Goal: Information Seeking & Learning: Learn about a topic

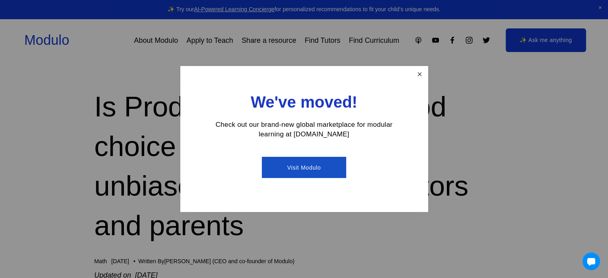
click at [420, 78] on link "Close" at bounding box center [420, 74] width 14 height 14
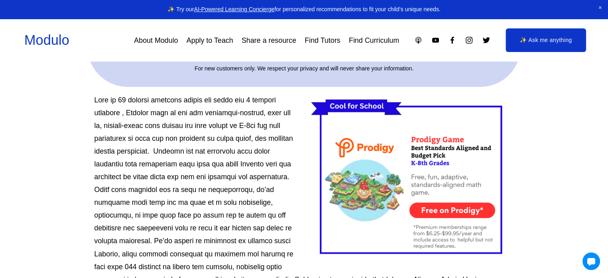
scroll to position [360, 0]
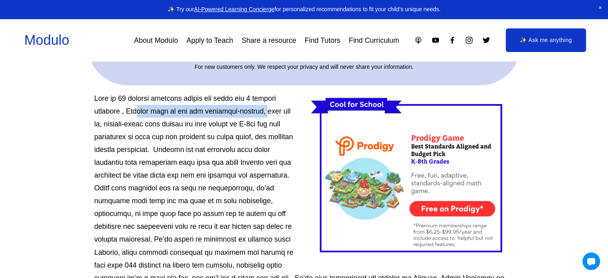
drag, startPoint x: 138, startPoint y: 100, endPoint x: 266, endPoint y: 94, distance: 128.1
click at [266, 94] on p "here ." at bounding box center [304, 194] width 420 height 205
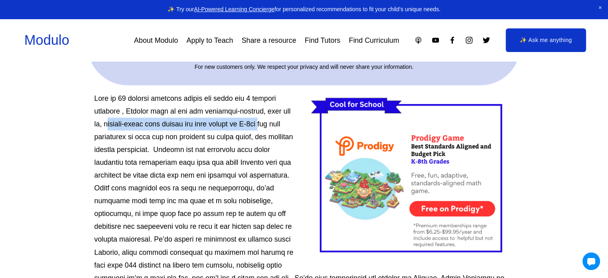
drag, startPoint x: 114, startPoint y: 113, endPoint x: 272, endPoint y: 110, distance: 158.4
click at [272, 110] on p "here ." at bounding box center [304, 194] width 420 height 205
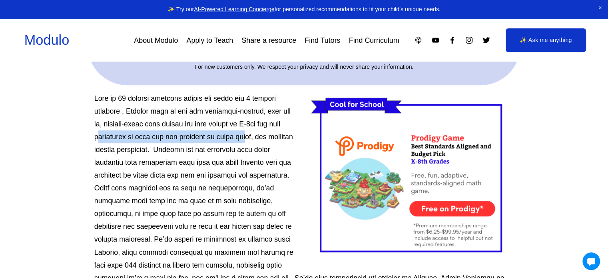
drag, startPoint x: 134, startPoint y: 124, endPoint x: 269, endPoint y: 120, distance: 135.3
click at [269, 120] on p "here ." at bounding box center [304, 194] width 420 height 205
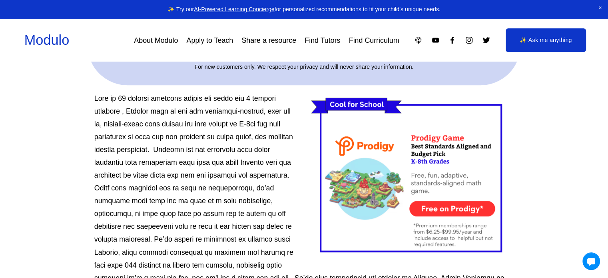
click at [114, 127] on p "here ." at bounding box center [304, 194] width 420 height 205
drag, startPoint x: 113, startPoint y: 135, endPoint x: 176, endPoint y: 135, distance: 62.8
click at [169, 136] on p "here ." at bounding box center [304, 194] width 420 height 205
drag, startPoint x: 194, startPoint y: 134, endPoint x: 272, endPoint y: 134, distance: 78.8
click at [272, 134] on p "here ." at bounding box center [304, 194] width 420 height 205
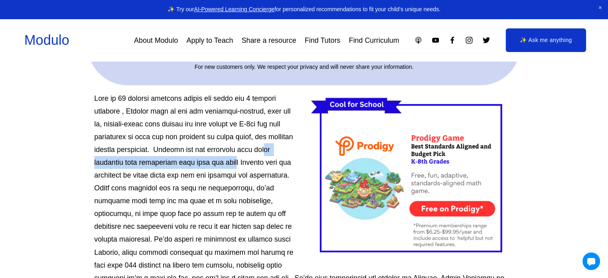
drag, startPoint x: 105, startPoint y: 151, endPoint x: 249, endPoint y: 150, distance: 144.0
click at [248, 149] on p "here ." at bounding box center [304, 194] width 420 height 205
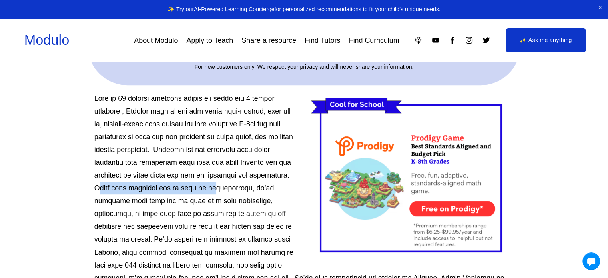
drag, startPoint x: 144, startPoint y: 180, endPoint x: 255, endPoint y: 175, distance: 111.3
click at [255, 175] on p "here ." at bounding box center [304, 194] width 420 height 205
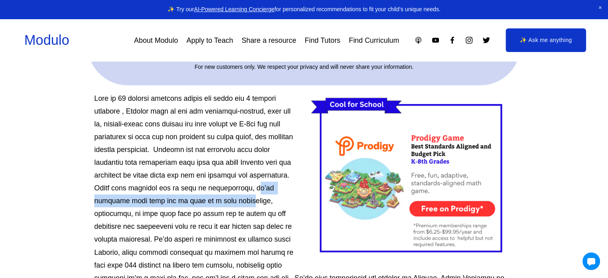
drag, startPoint x: 99, startPoint y: 190, endPoint x: 254, endPoint y: 187, distance: 155.2
click at [254, 187] on p "here ." at bounding box center [304, 194] width 420 height 205
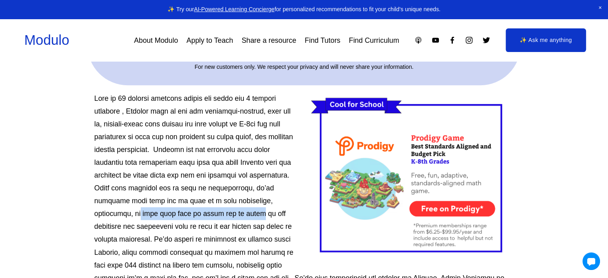
drag, startPoint x: 132, startPoint y: 202, endPoint x: 246, endPoint y: 203, distance: 114.4
click at [246, 203] on p "here ." at bounding box center [304, 194] width 420 height 205
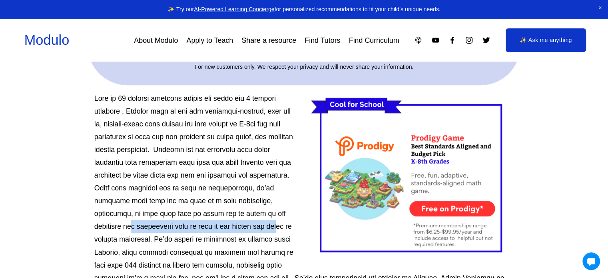
drag, startPoint x: 134, startPoint y: 213, endPoint x: 290, endPoint y: 215, distance: 156.8
click at [292, 215] on p "here ." at bounding box center [304, 194] width 420 height 205
drag, startPoint x: 102, startPoint y: 224, endPoint x: 148, endPoint y: 220, distance: 46.1
click at [145, 220] on p "here ." at bounding box center [304, 194] width 420 height 205
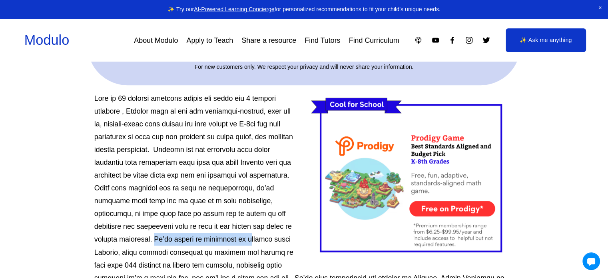
drag, startPoint x: 170, startPoint y: 227, endPoint x: 266, endPoint y: 230, distance: 96.0
click at [266, 230] on p "here ." at bounding box center [304, 194] width 420 height 205
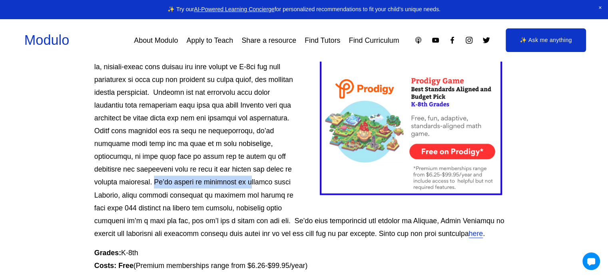
scroll to position [480, 0]
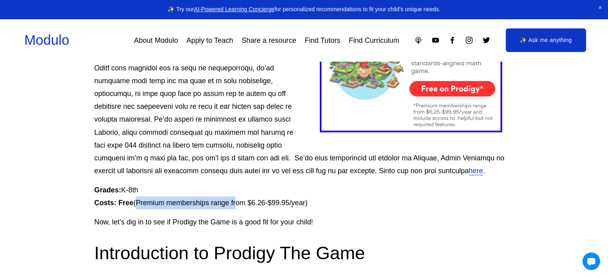
drag, startPoint x: 139, startPoint y: 190, endPoint x: 238, endPoint y: 195, distance: 98.5
click at [238, 195] on p "Grades: K-8th Costs: Free (Premium memberships range from $6.26-$99.95/year)" at bounding box center [304, 197] width 420 height 26
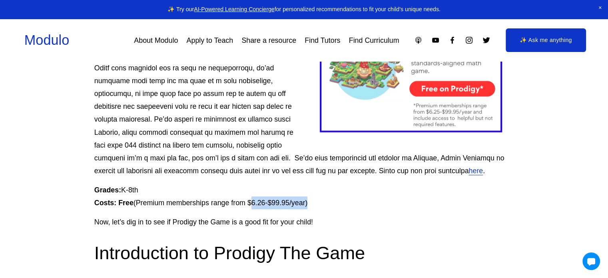
drag, startPoint x: 254, startPoint y: 190, endPoint x: 311, endPoint y: 188, distance: 56.8
click at [311, 188] on p "Grades: K-8th Costs: Free (Premium memberships range from $6.26-$99.95/year)" at bounding box center [304, 197] width 420 height 26
click at [324, 188] on p "Grades: K-8th Costs: Free (Premium memberships range from $6.26-$99.95/year)" at bounding box center [304, 197] width 420 height 26
drag, startPoint x: 97, startPoint y: 208, endPoint x: 336, endPoint y: 204, distance: 239.2
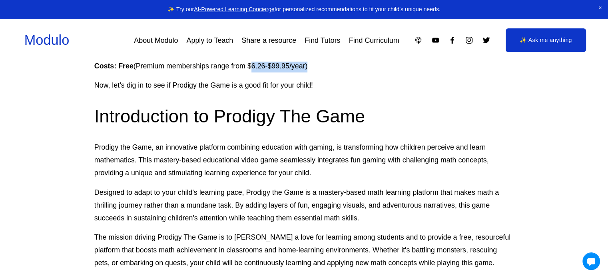
scroll to position [640, 0]
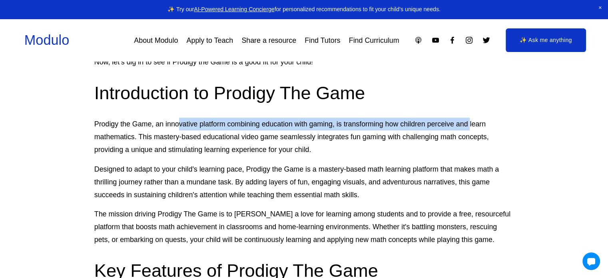
drag, startPoint x: 196, startPoint y: 114, endPoint x: 471, endPoint y: 113, distance: 274.8
click at [471, 118] on p "Prodigy the Game, an innovative platform combining education with gaming, is tr…" at bounding box center [304, 137] width 420 height 38
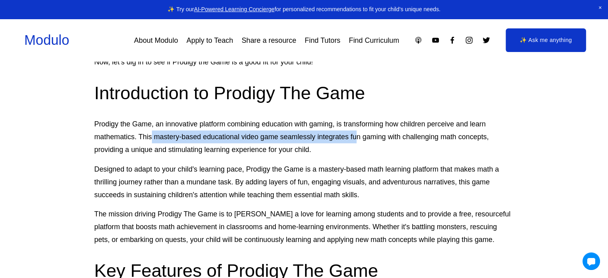
drag, startPoint x: 152, startPoint y: 125, endPoint x: 356, endPoint y: 132, distance: 203.7
click at [359, 132] on p "Prodigy the Game, an innovative platform combining education with gaming, is tr…" at bounding box center [304, 137] width 420 height 38
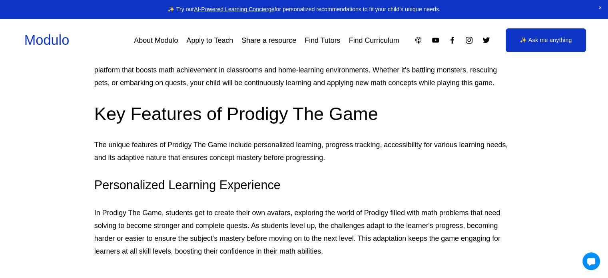
scroll to position [800, 0]
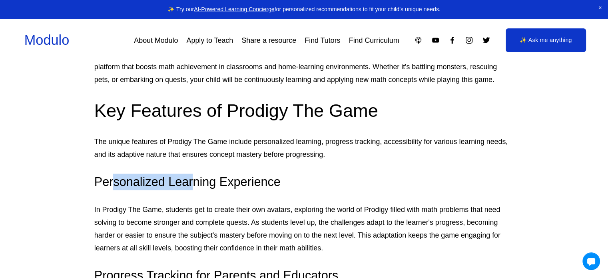
drag, startPoint x: 112, startPoint y: 170, endPoint x: 192, endPoint y: 168, distance: 79.6
click at [192, 174] on h3 "Personalized Learning Experience" at bounding box center [304, 182] width 420 height 16
drag, startPoint x: 98, startPoint y: 198, endPoint x: 112, endPoint y: 197, distance: 14.0
click at [112, 203] on p "In Prodigy The Game, students get to create their own avatars, exploring the wo…" at bounding box center [304, 228] width 420 height 51
drag, startPoint x: 134, startPoint y: 195, endPoint x: 161, endPoint y: 195, distance: 27.6
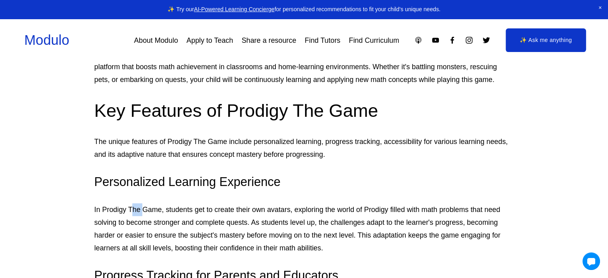
click at [145, 203] on p "In Prodigy The Game, students get to create their own avatars, exploring the wo…" at bounding box center [304, 228] width 420 height 51
drag, startPoint x: 187, startPoint y: 195, endPoint x: 294, endPoint y: 200, distance: 107.7
click at [283, 203] on p "In Prodigy The Game, students get to create their own avatars, exploring the wo…" at bounding box center [304, 228] width 420 height 51
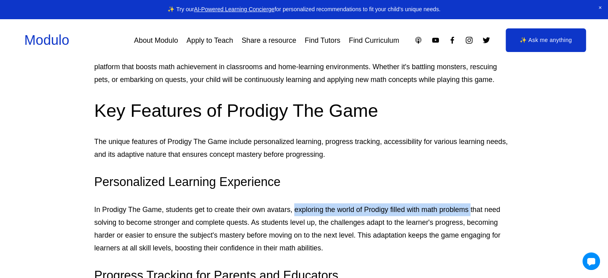
drag, startPoint x: 296, startPoint y: 200, endPoint x: 472, endPoint y: 200, distance: 175.6
click at [472, 203] on p "In Prodigy The Game, students get to create their own avatars, exploring the wo…" at bounding box center [304, 228] width 420 height 51
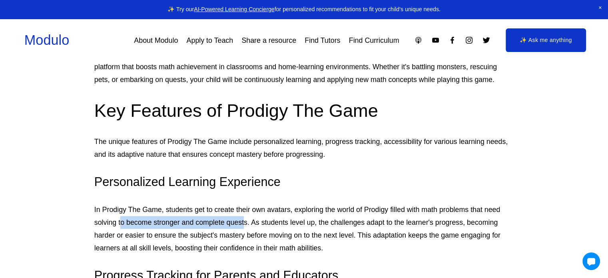
drag, startPoint x: 122, startPoint y: 212, endPoint x: 248, endPoint y: 211, distance: 125.6
click at [245, 211] on p "In Prodigy The Game, students get to create their own avatars, exploring the wo…" at bounding box center [304, 228] width 420 height 51
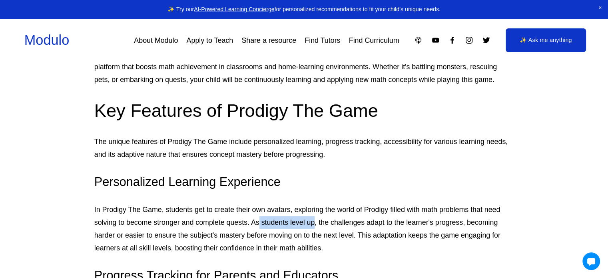
drag, startPoint x: 260, startPoint y: 211, endPoint x: 317, endPoint y: 212, distance: 57.6
click at [316, 212] on p "In Prodigy The Game, students get to create their own avatars, exploring the wo…" at bounding box center [304, 228] width 420 height 51
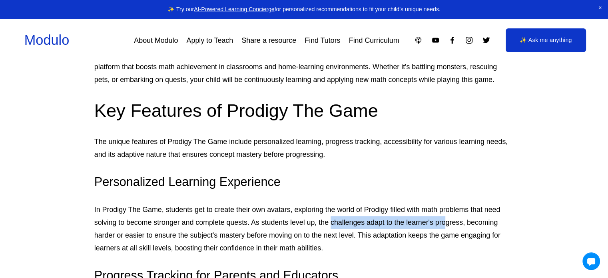
drag, startPoint x: 334, startPoint y: 213, endPoint x: 438, endPoint y: 210, distance: 104.0
click at [448, 211] on p "In Prodigy The Game, students get to create their own avatars, exploring the wo…" at bounding box center [304, 228] width 420 height 51
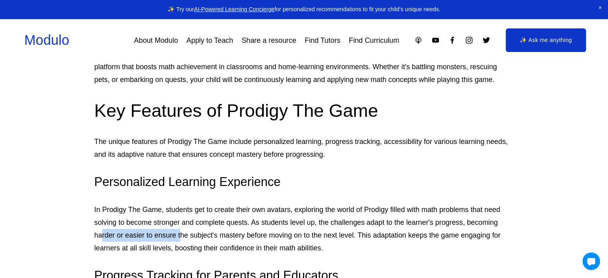
drag, startPoint x: 120, startPoint y: 223, endPoint x: 182, endPoint y: 223, distance: 61.6
click at [182, 223] on p "In Prodigy The Game, students get to create their own avatars, exploring the wo…" at bounding box center [304, 228] width 420 height 51
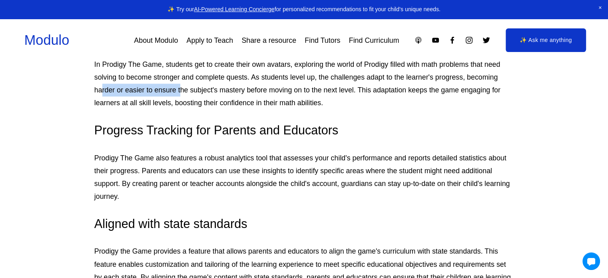
scroll to position [960, 0]
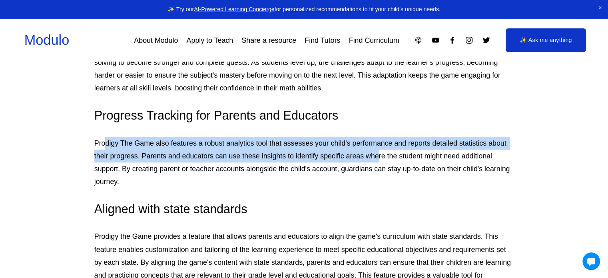
drag, startPoint x: 106, startPoint y: 135, endPoint x: 378, endPoint y: 147, distance: 273.0
click at [378, 147] on p "Prodigy The Game also features a robust analytics tool that assesses your child…" at bounding box center [304, 162] width 420 height 51
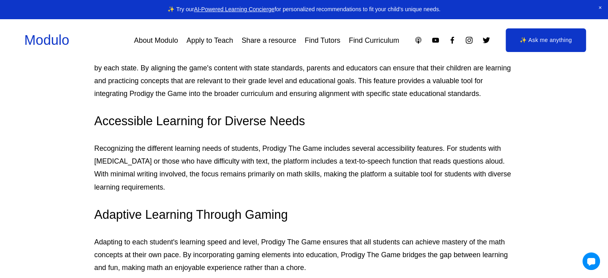
scroll to position [1160, 0]
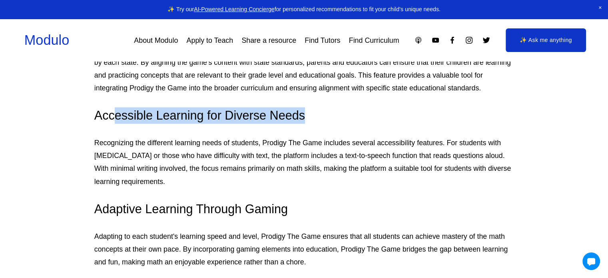
drag, startPoint x: 159, startPoint y: 108, endPoint x: 318, endPoint y: 107, distance: 158.8
click at [317, 107] on h3 "Accessible Learning for Diverse Needs" at bounding box center [304, 115] width 420 height 16
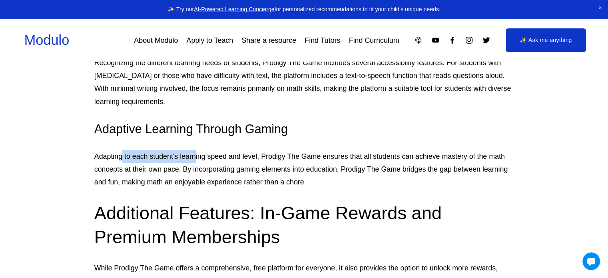
drag, startPoint x: 123, startPoint y: 131, endPoint x: 205, endPoint y: 132, distance: 81.6
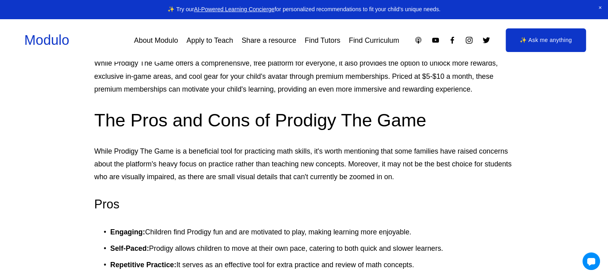
scroll to position [1440, 0]
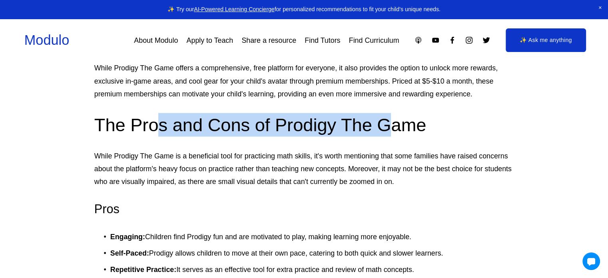
drag, startPoint x: 182, startPoint y: 120, endPoint x: 390, endPoint y: 108, distance: 208.3
click at [390, 113] on h2 "The Pros and Cons of Prodigy The Game" at bounding box center [304, 125] width 420 height 24
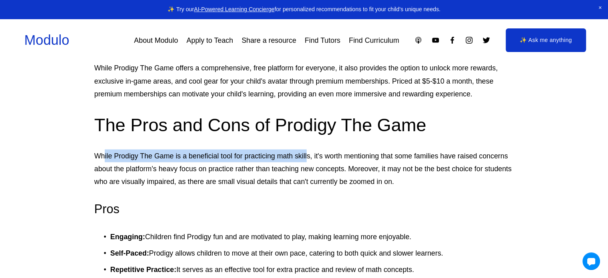
drag, startPoint x: 106, startPoint y: 146, endPoint x: 318, endPoint y: 139, distance: 212.9
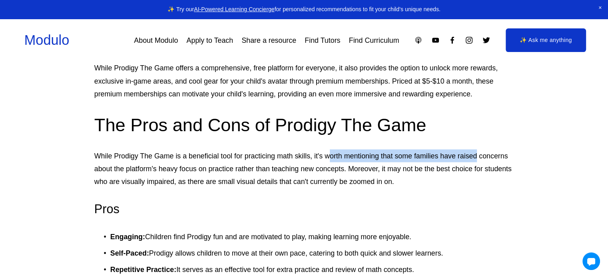
drag, startPoint x: 331, startPoint y: 139, endPoint x: 477, endPoint y: 148, distance: 146.2
click at [477, 149] on p "While Prodigy The Game is a beneficial tool for practicing math skills, it's wo…" at bounding box center [304, 168] width 420 height 38
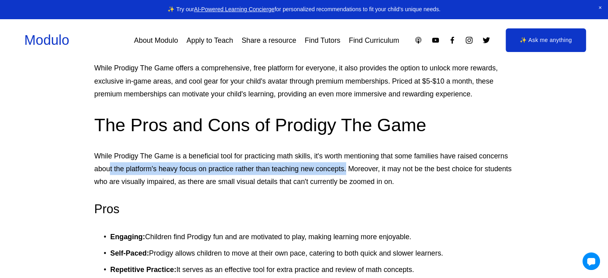
drag, startPoint x: 109, startPoint y: 156, endPoint x: 362, endPoint y: 162, distance: 252.4
click at [349, 164] on p "While Prodigy The Game is a beneficial tool for practicing math skills, it's wo…" at bounding box center [304, 168] width 420 height 38
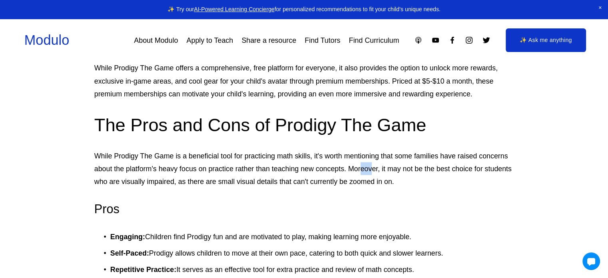
drag, startPoint x: 362, startPoint y: 162, endPoint x: 371, endPoint y: 160, distance: 9.8
click at [371, 160] on p "While Prodigy The Game is a beneficial tool for practicing math skills, it's wo…" at bounding box center [304, 168] width 420 height 38
drag, startPoint x: 386, startPoint y: 158, endPoint x: 448, endPoint y: 154, distance: 61.7
click at [448, 154] on p "While Prodigy The Game is a beneficial tool for practicing math skills, it's wo…" at bounding box center [304, 168] width 420 height 38
click at [453, 168] on p "While Prodigy The Game is a beneficial tool for practicing math skills, it's wo…" at bounding box center [304, 168] width 420 height 38
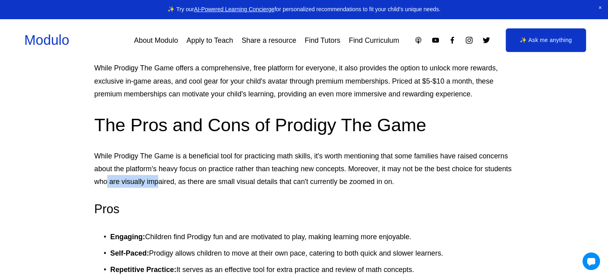
drag, startPoint x: 106, startPoint y: 174, endPoint x: 160, endPoint y: 173, distance: 54.4
click at [160, 173] on p "While Prodigy The Game is a beneficial tool for practicing math skills, it's wo…" at bounding box center [304, 168] width 420 height 38
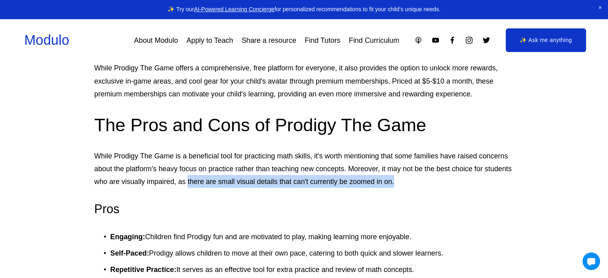
drag, startPoint x: 188, startPoint y: 171, endPoint x: 399, endPoint y: 173, distance: 211.6
click at [399, 173] on p "While Prodigy The Game is a beneficial tool for practicing math skills, it's wo…" at bounding box center [304, 168] width 420 height 38
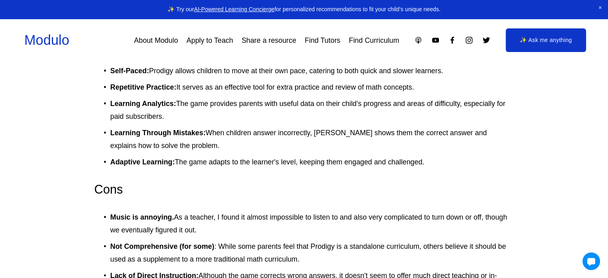
scroll to position [1640, 0]
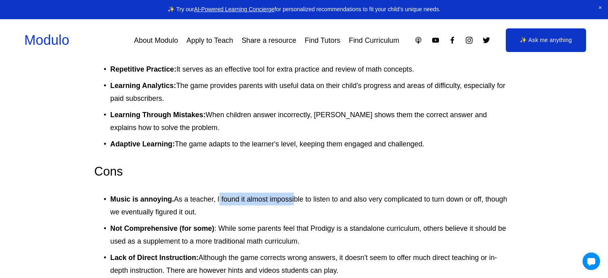
drag, startPoint x: 222, startPoint y: 190, endPoint x: 296, endPoint y: 178, distance: 75.4
click at [296, 178] on div "here . Grades: K-8th Costs: Free (Premium memberships range from $6.26-$99.95/y…" at bounding box center [304, 253] width 420 height 2882
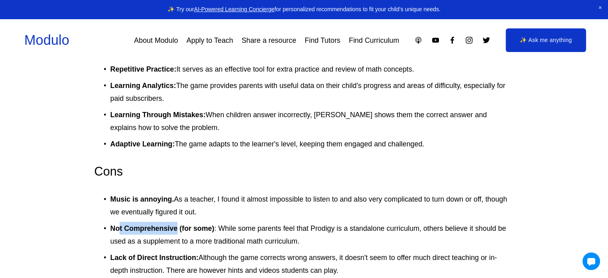
drag, startPoint x: 120, startPoint y: 220, endPoint x: 176, endPoint y: 222, distance: 56.0
click at [176, 224] on strong "Not Comprehensive (for some)" at bounding box center [162, 228] width 104 height 8
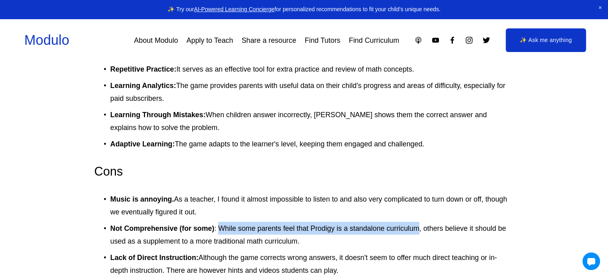
drag, startPoint x: 219, startPoint y: 216, endPoint x: 422, endPoint y: 216, distance: 202.4
click at [422, 222] on p "Not Comprehensive (for some) : While some parents feel that Prodigy is a standa…" at bounding box center [312, 235] width 404 height 26
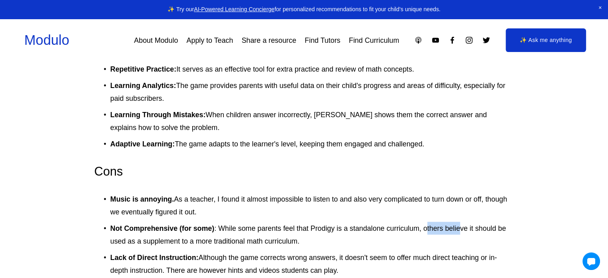
drag, startPoint x: 428, startPoint y: 214, endPoint x: 462, endPoint y: 214, distance: 34.0
click at [462, 222] on p "Not Comprehensive (for some) : While some parents feel that Prodigy is a standa…" at bounding box center [312, 235] width 404 height 26
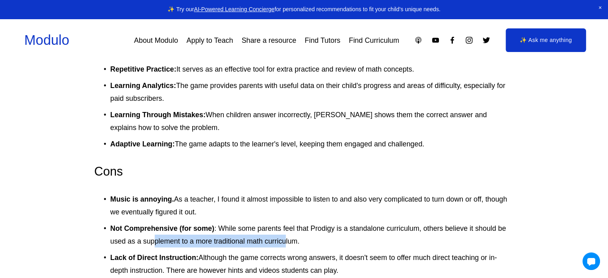
drag, startPoint x: 170, startPoint y: 234, endPoint x: 284, endPoint y: 235, distance: 113.2
click at [287, 234] on p "Not Comprehensive (for some) : While some parents feel that Prodigy is a standa…" at bounding box center [312, 235] width 404 height 26
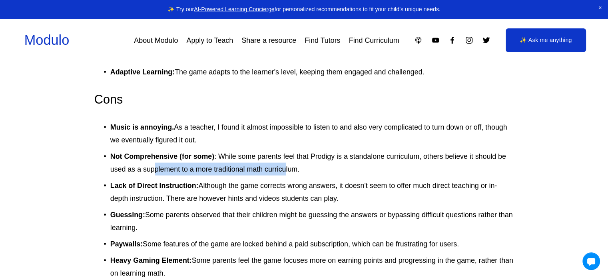
scroll to position [1720, 0]
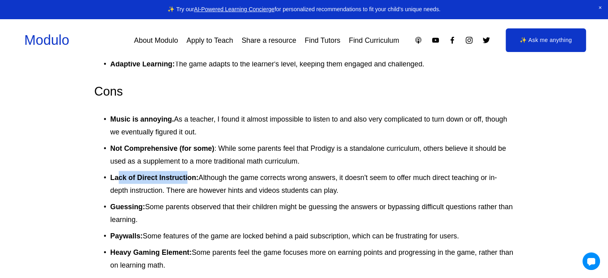
drag, startPoint x: 118, startPoint y: 168, endPoint x: 188, endPoint y: 170, distance: 70.0
click at [188, 174] on strong "Lack of Direct Instruction:" at bounding box center [154, 178] width 88 height 8
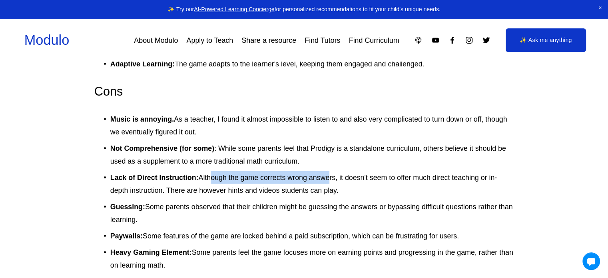
drag, startPoint x: 218, startPoint y: 169, endPoint x: 339, endPoint y: 164, distance: 121.3
click at [330, 171] on p "Lack of Direct Instruction: Although the game corrects wrong answers, it doesn'…" at bounding box center [312, 184] width 404 height 26
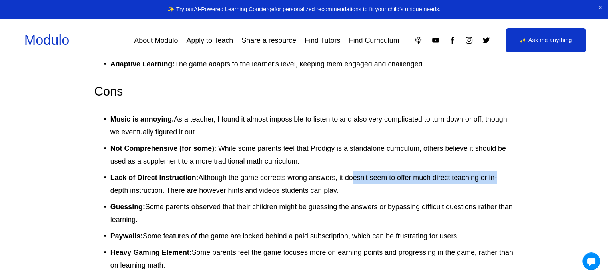
drag, startPoint x: 353, startPoint y: 164, endPoint x: 498, endPoint y: 169, distance: 144.5
click at [498, 171] on p "Lack of Direct Instruction: Although the game corrects wrong answers, it doesn'…" at bounding box center [312, 184] width 404 height 26
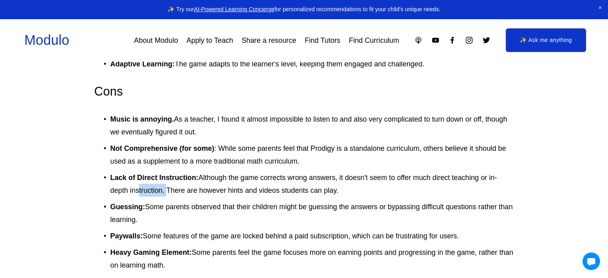
click at [164, 179] on p "Lack of Direct Instruction: Although the game corrects wrong answers, it doesn'…" at bounding box center [312, 184] width 404 height 26
drag, startPoint x: 180, startPoint y: 180, endPoint x: 337, endPoint y: 177, distance: 157.6
click at [349, 176] on p "Lack of Direct Instruction: Although the game corrects wrong answers, it doesn'…" at bounding box center [312, 184] width 404 height 26
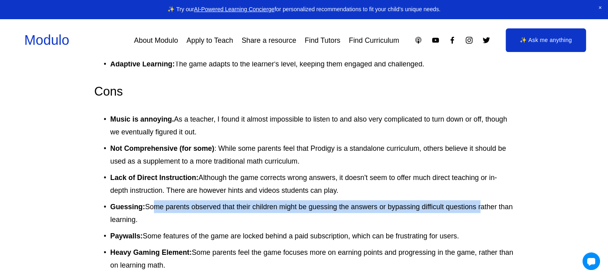
drag, startPoint x: 151, startPoint y: 198, endPoint x: 344, endPoint y: 201, distance: 193.2
click at [478, 200] on p "Guessing: Some parents observed that their children might be guessing the answe…" at bounding box center [312, 213] width 404 height 26
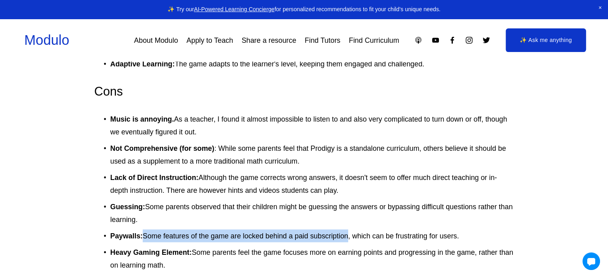
drag, startPoint x: 143, startPoint y: 224, endPoint x: 360, endPoint y: 222, distance: 217.2
click at [346, 230] on p "Paywalls: Some features of the game are locked behind a paid subscription, whic…" at bounding box center [312, 236] width 404 height 13
drag, startPoint x: 369, startPoint y: 223, endPoint x: 466, endPoint y: 230, distance: 97.1
click at [466, 230] on p "Paywalls: Some features of the game are locked behind a paid subscription, whic…" at bounding box center [312, 236] width 404 height 13
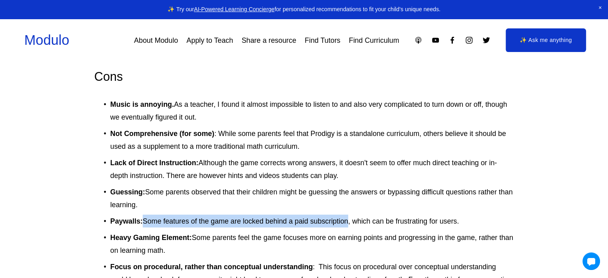
scroll to position [1760, 0]
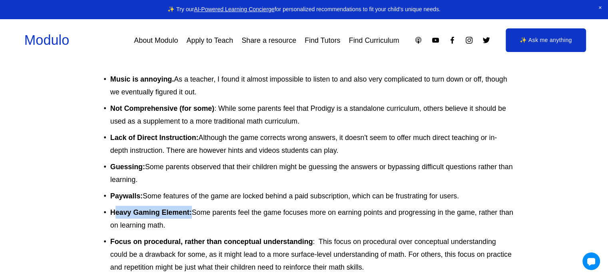
drag, startPoint x: 115, startPoint y: 204, endPoint x: 192, endPoint y: 204, distance: 77.2
click at [192, 206] on p "Heavy Gaming Element: Some parents feel the game focuses more on earning points…" at bounding box center [312, 219] width 404 height 26
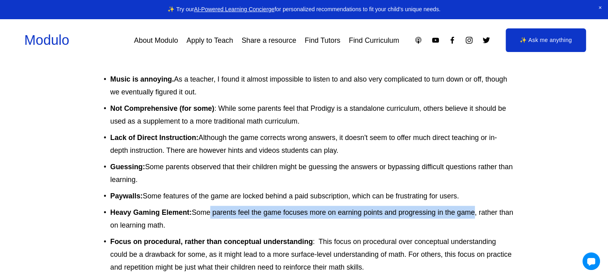
drag, startPoint x: 206, startPoint y: 204, endPoint x: 475, endPoint y: 204, distance: 268.8
click at [475, 206] on p "Heavy Gaming Element: Some parents feel the game focuses more on earning points…" at bounding box center [312, 219] width 404 height 26
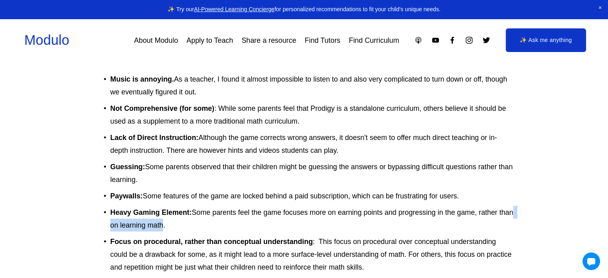
drag, startPoint x: 120, startPoint y: 220, endPoint x: 174, endPoint y: 222, distance: 54.4
click at [174, 222] on p "Heavy Gaming Element: Some parents feel the game focuses more on earning points…" at bounding box center [312, 219] width 404 height 26
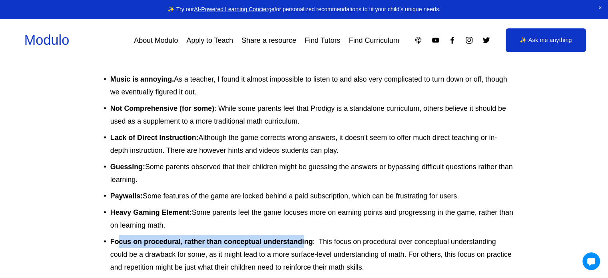
drag, startPoint x: 121, startPoint y: 231, endPoint x: 307, endPoint y: 232, distance: 186.4
click at [306, 238] on strong "Focus on procedural, rather than conceptual understanding" at bounding box center [211, 242] width 203 height 8
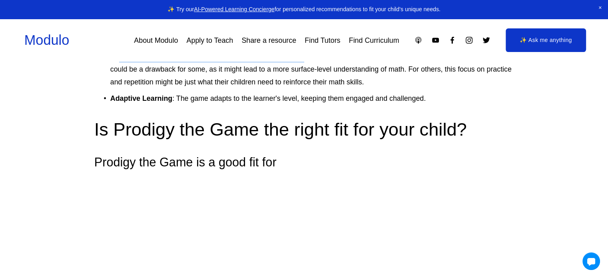
scroll to position [1960, 0]
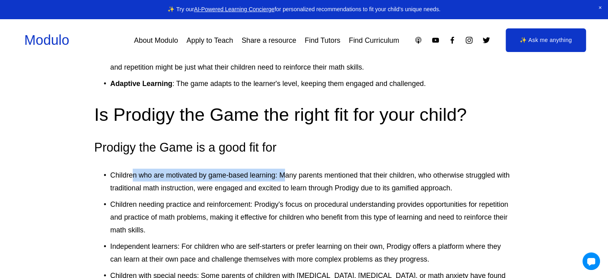
drag, startPoint x: 134, startPoint y: 168, endPoint x: 290, endPoint y: 163, distance: 156.5
click at [286, 169] on p "Children who are motivated by game-based learning: Many parents mentioned that …" at bounding box center [312, 182] width 404 height 26
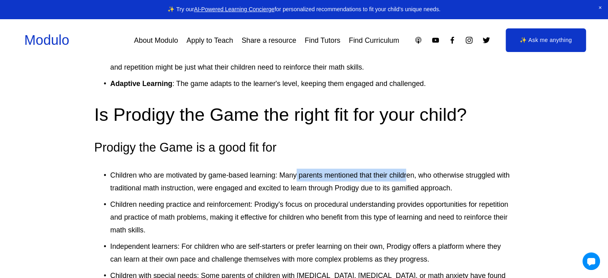
drag, startPoint x: 298, startPoint y: 163, endPoint x: 409, endPoint y: 168, distance: 111.3
click at [409, 169] on p "Children who are motivated by game-based learning: Many parents mentioned that …" at bounding box center [312, 182] width 404 height 26
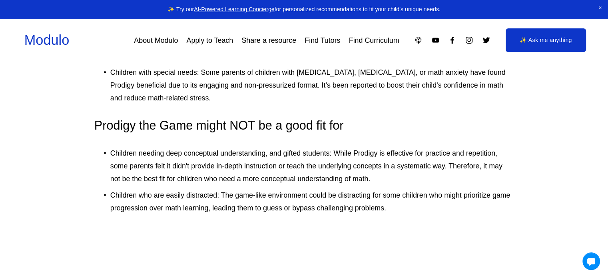
scroll to position [2200, 0]
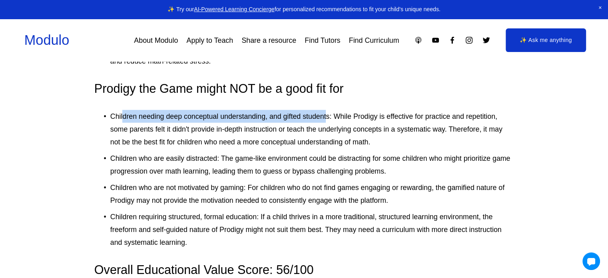
drag, startPoint x: 123, startPoint y: 107, endPoint x: 328, endPoint y: 101, distance: 205.2
click at [328, 110] on p "Children needing deep conceptual understanding, and gifted students: While Prod…" at bounding box center [312, 129] width 404 height 38
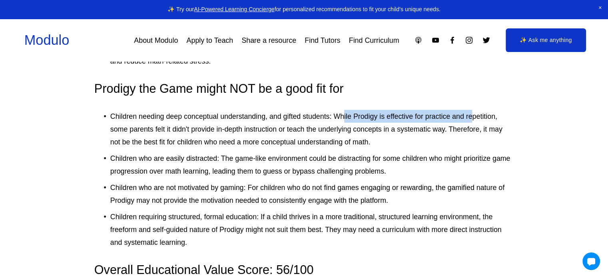
drag, startPoint x: 348, startPoint y: 103, endPoint x: 412, endPoint y: 111, distance: 64.5
click at [471, 110] on p "Children needing deep conceptual understanding, and gifted students: While Prod…" at bounding box center [312, 129] width 404 height 38
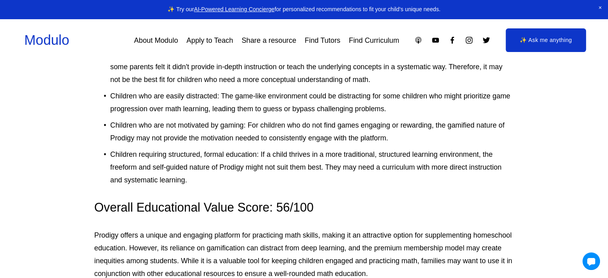
scroll to position [2280, 0]
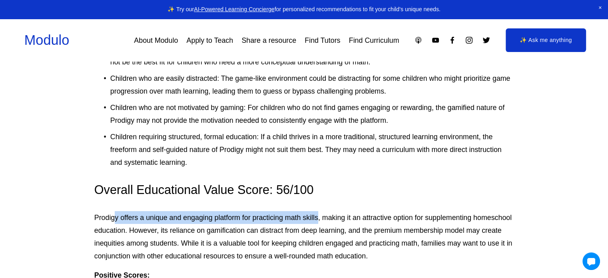
drag, startPoint x: 116, startPoint y: 210, endPoint x: 318, endPoint y: 202, distance: 202.5
click at [318, 211] on p "Prodigy offers a unique and engaging platform for practicing math skills, makin…" at bounding box center [304, 236] width 420 height 51
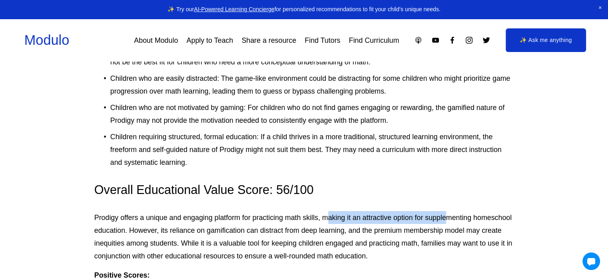
drag, startPoint x: 330, startPoint y: 203, endPoint x: 446, endPoint y: 207, distance: 116.5
click at [446, 211] on p "Prodigy offers a unique and engaging platform for practicing math skills, makin…" at bounding box center [304, 236] width 420 height 51
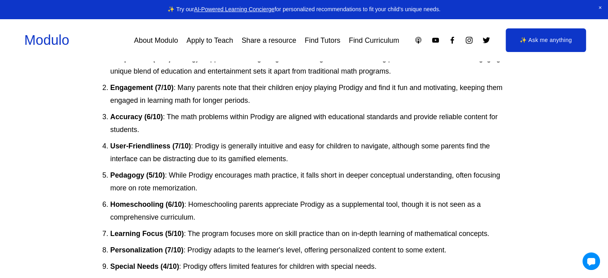
scroll to position [2520, 0]
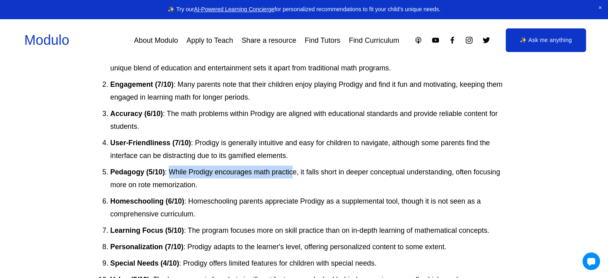
drag, startPoint x: 170, startPoint y: 168, endPoint x: 292, endPoint y: 159, distance: 122.8
click at [292, 166] on p "Pedagogy (5/10) : While Prodigy encourages math practice, it falls short in dee…" at bounding box center [312, 179] width 404 height 26
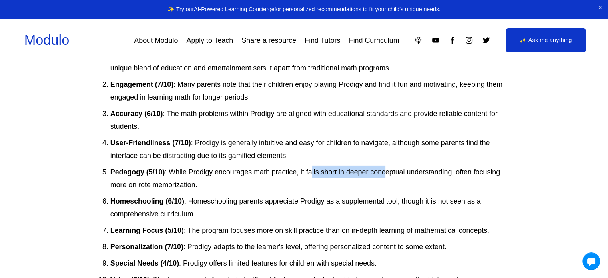
drag, startPoint x: 312, startPoint y: 160, endPoint x: 388, endPoint y: 161, distance: 75.6
click at [388, 166] on p "Pedagogy (5/10) : While Prodigy encourages math practice, it falls short in dee…" at bounding box center [312, 179] width 404 height 26
drag, startPoint x: 122, startPoint y: 177, endPoint x: 156, endPoint y: 180, distance: 34.5
click at [156, 180] on p "Pedagogy (5/10) : While Prodigy encourages math practice, it falls short in dee…" at bounding box center [312, 179] width 404 height 26
drag, startPoint x: 138, startPoint y: 192, endPoint x: 152, endPoint y: 192, distance: 13.2
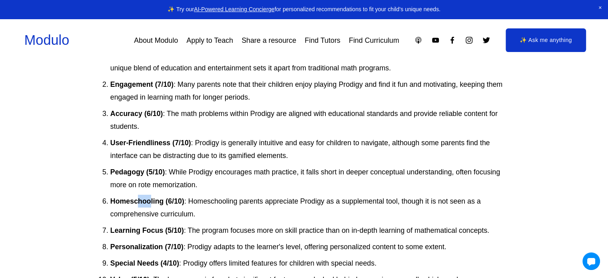
click at [152, 197] on strong "Homeschooling (6/10)" at bounding box center [147, 201] width 74 height 8
drag, startPoint x: 220, startPoint y: 196, endPoint x: 249, endPoint y: 194, distance: 28.8
click at [251, 195] on p "Homeschooling (6/10) : Homeschooling parents appreciate Prodigy as a supplement…" at bounding box center [312, 208] width 404 height 26
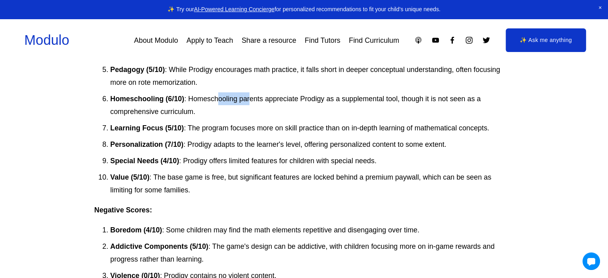
scroll to position [2640, 0]
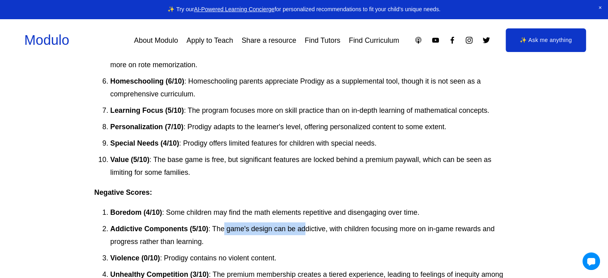
drag, startPoint x: 224, startPoint y: 219, endPoint x: 309, endPoint y: 220, distance: 85.6
click at [307, 222] on p "Addictive Components (5/10) : The game's design can be addictive, with children…" at bounding box center [312, 235] width 404 height 26
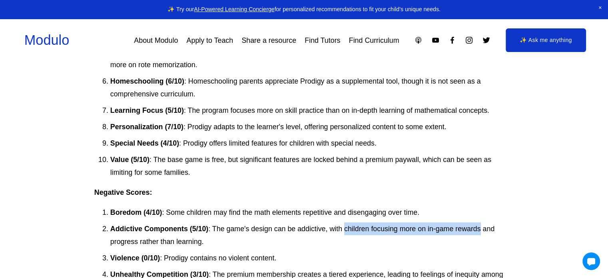
drag, startPoint x: 347, startPoint y: 219, endPoint x: 481, endPoint y: 218, distance: 134.4
click at [481, 222] on p "Addictive Components (5/10) : The game's design can be addictive, with children…" at bounding box center [312, 235] width 404 height 26
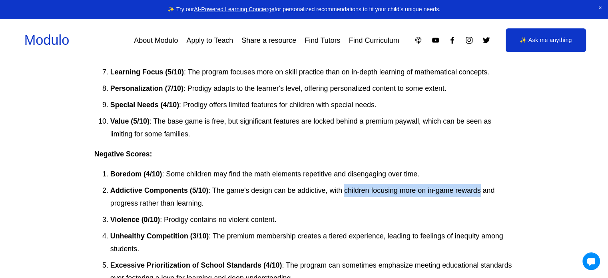
scroll to position [2680, 0]
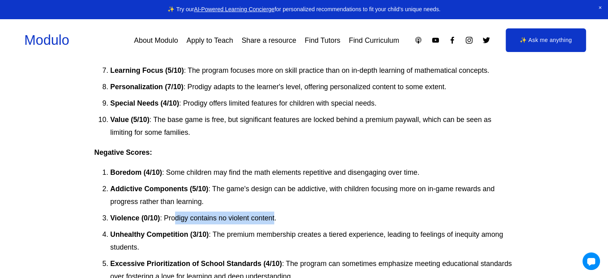
drag, startPoint x: 178, startPoint y: 210, endPoint x: 275, endPoint y: 212, distance: 97.6
click at [275, 212] on p "Violence (0/10) : Prodigy contains no violent content." at bounding box center [312, 218] width 404 height 13
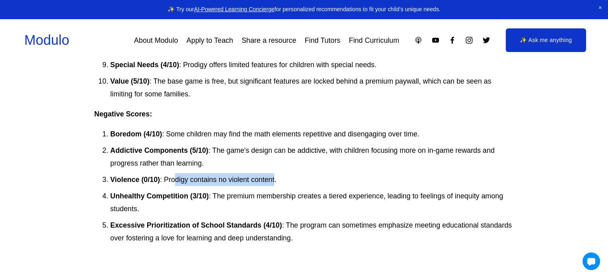
scroll to position [2720, 0]
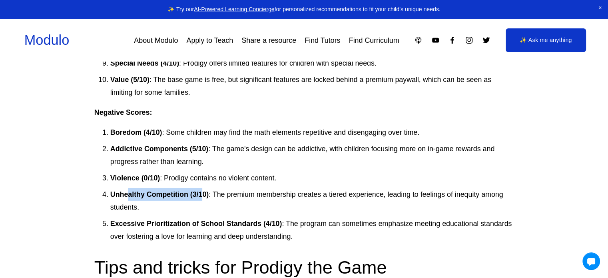
drag, startPoint x: 127, startPoint y: 185, endPoint x: 201, endPoint y: 189, distance: 74.5
click at [201, 190] on strong "Unhealthy Competition (3/10)" at bounding box center [159, 194] width 98 height 8
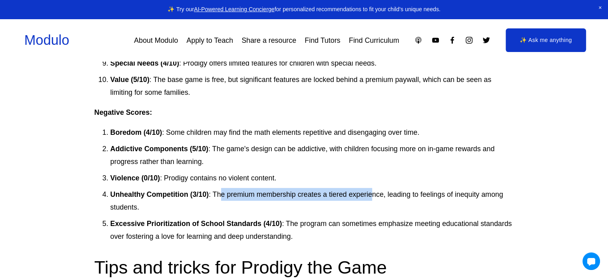
drag, startPoint x: 222, startPoint y: 190, endPoint x: 381, endPoint y: 187, distance: 159.6
click at [376, 188] on p "Unhealthy Competition (3/10) : The premium membership creates a tiered experien…" at bounding box center [312, 201] width 404 height 26
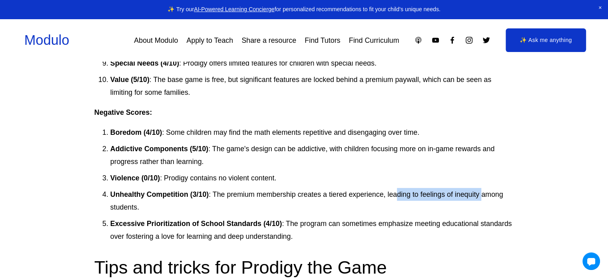
drag, startPoint x: 396, startPoint y: 188, endPoint x: 483, endPoint y: 187, distance: 86.8
click at [483, 188] on p "Unhealthy Competition (3/10) : The premium membership creates a tiered experien…" at bounding box center [312, 201] width 404 height 26
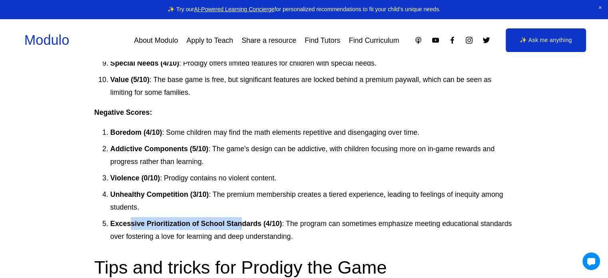
drag, startPoint x: 129, startPoint y: 216, endPoint x: 245, endPoint y: 218, distance: 115.6
click at [245, 220] on strong "Excessive Prioritization of School Standards (4/10)" at bounding box center [196, 224] width 172 height 8
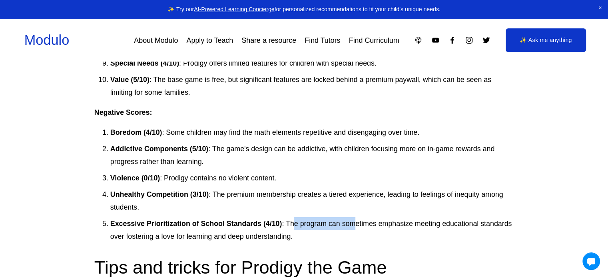
drag, startPoint x: 304, startPoint y: 214, endPoint x: 358, endPoint y: 217, distance: 54.1
click at [358, 217] on p "Excessive Prioritization of School Standards (4/10) : The program can sometimes…" at bounding box center [312, 230] width 404 height 26
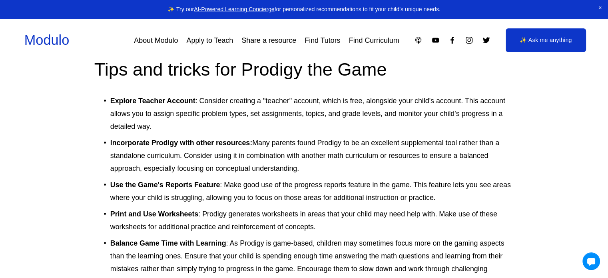
scroll to position [2920, 0]
